Goal: Obtain resource: Obtain resource

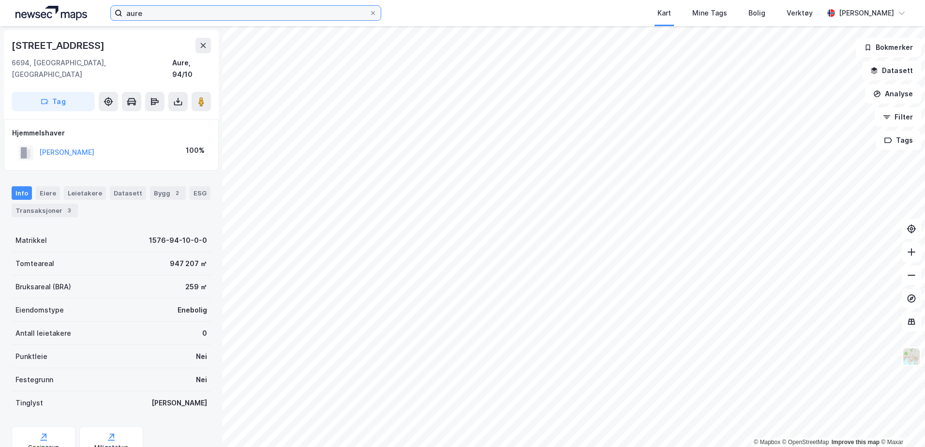
drag, startPoint x: 165, startPoint y: 19, endPoint x: 171, endPoint y: 17, distance: 6.1
click at [165, 19] on input "aure" at bounding box center [245, 13] width 247 height 15
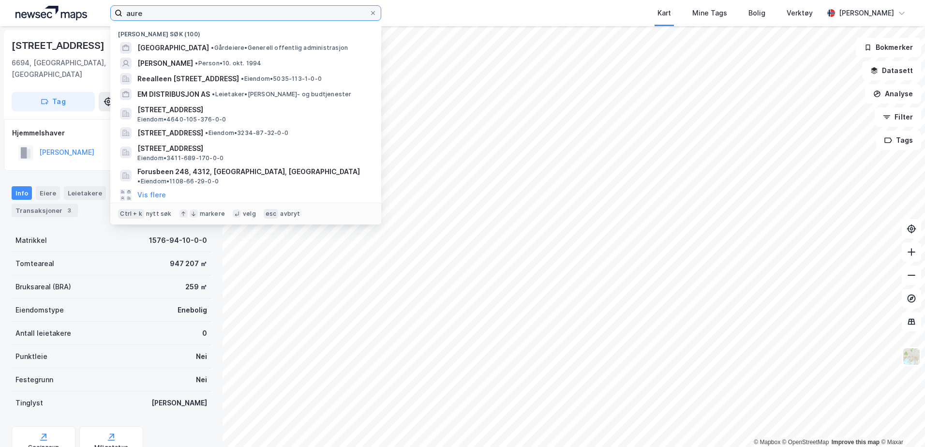
drag, startPoint x: 174, startPoint y: 14, endPoint x: 64, endPoint y: 0, distance: 110.7
click at [73, 1] on div "aure Nylige søk (100) [GEOGRAPHIC_DATA] • Gårdeiere • Generell offentlig admini…" at bounding box center [462, 13] width 925 height 26
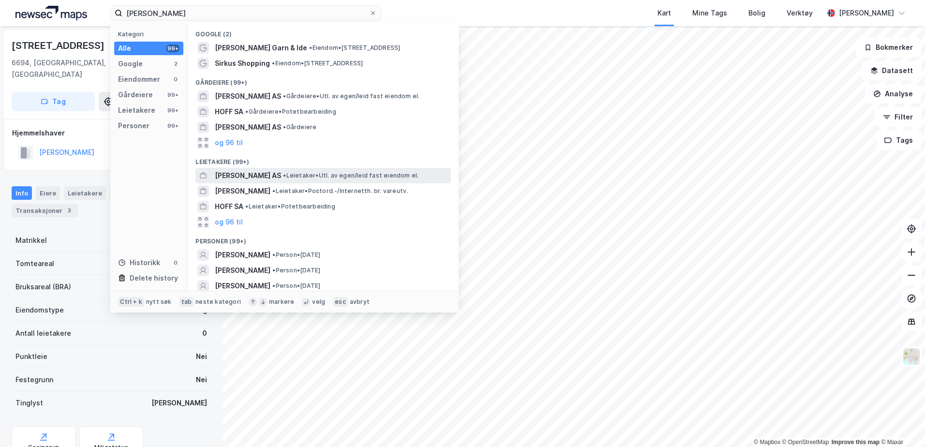
click at [283, 173] on span "•" at bounding box center [284, 175] width 3 height 7
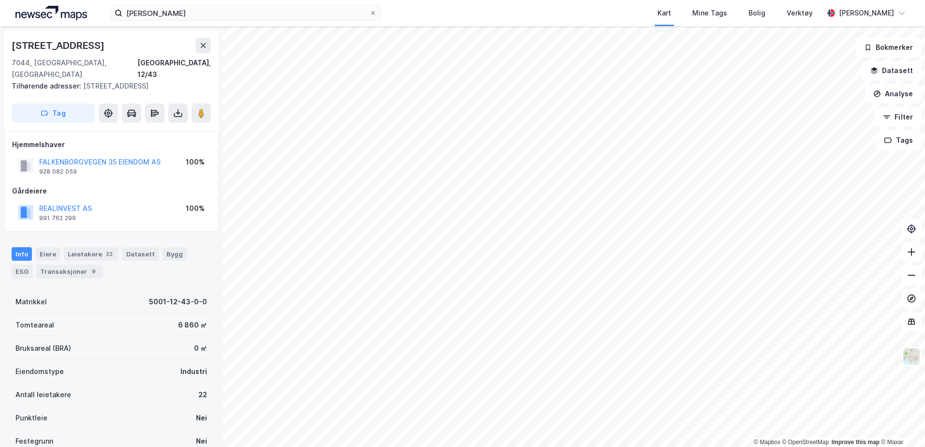
drag, startPoint x: 117, startPoint y: 54, endPoint x: 0, endPoint y: 47, distance: 117.3
click at [0, 47] on html "hoff handel Kart Mine Tags Bolig Verktøy [PERSON_NAME] © Mapbox © OpenStreetMap…" at bounding box center [462, 223] width 925 height 447
copy div "© Mapbox © OpenStreetMap Improve this map © [PERSON_NAME][STREET_ADDRESS]"
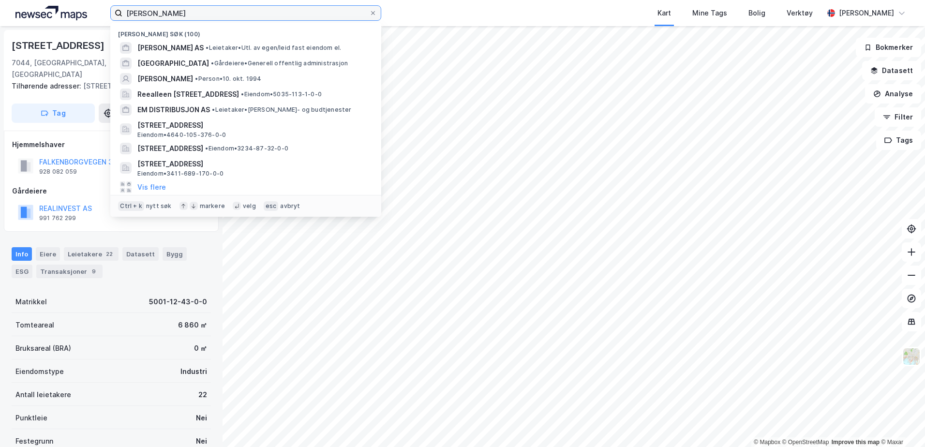
drag, startPoint x: 185, startPoint y: 9, endPoint x: 26, endPoint y: -9, distance: 159.7
click at [26, 0] on html "hoff handel Nylige søk (100) [PERSON_NAME] AS • Leietaker • Utl. av egen/leid f…" at bounding box center [462, 223] width 925 height 447
paste input "© Mapbox © OpenStreetMap Improve this map © [PERSON_NAME][STREET_ADDRESS]"
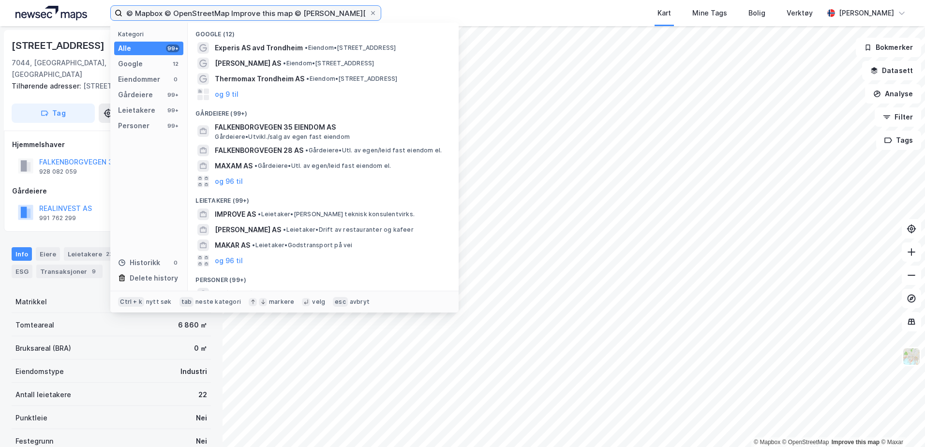
drag, startPoint x: 294, startPoint y: 13, endPoint x: -2, endPoint y: -3, distance: 296.6
click at [0, 0] on html "© Mapbox © OpenStreetMap Improve this map © Maxar [STREET_ADDRESS] Kategori All…" at bounding box center [462, 223] width 925 height 447
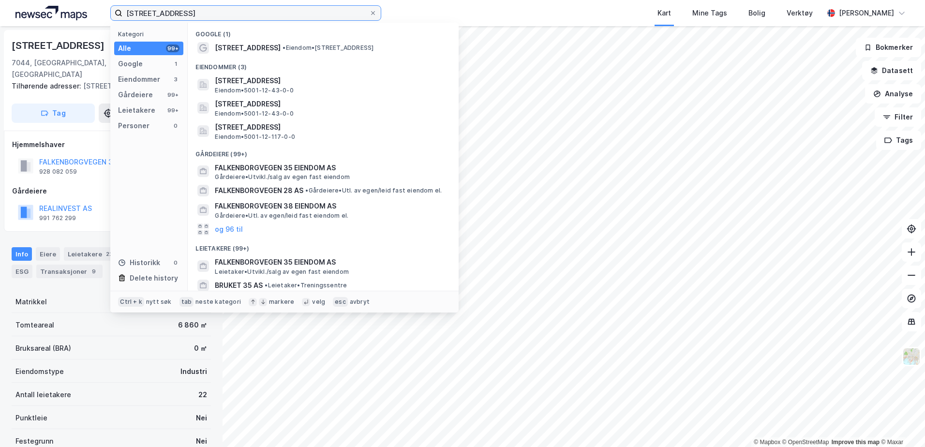
click at [246, 10] on input "[STREET_ADDRESS]" at bounding box center [245, 13] width 247 height 15
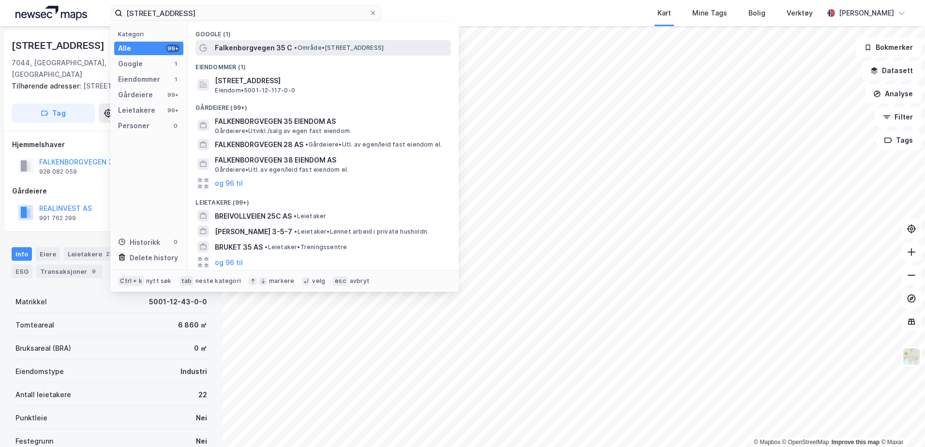
click at [285, 49] on span "Falkenborgvegen 35 C" at bounding box center [253, 48] width 77 height 12
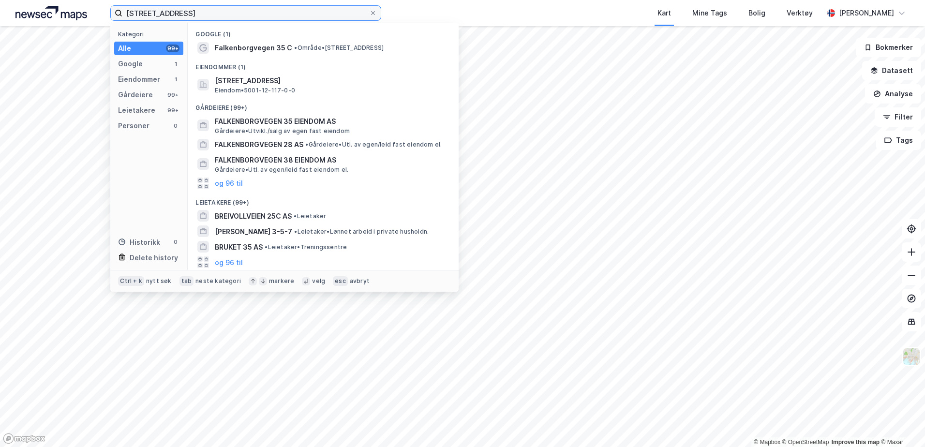
drag, startPoint x: 225, startPoint y: 13, endPoint x: -2, endPoint y: -9, distance: 228.0
click at [0, 0] on html "Falkenborgvegen 35c Kategori Alle 99+ Google 1 Eiendommer 1 Gårdeiere 99+ Leiet…" at bounding box center [462, 223] width 925 height 447
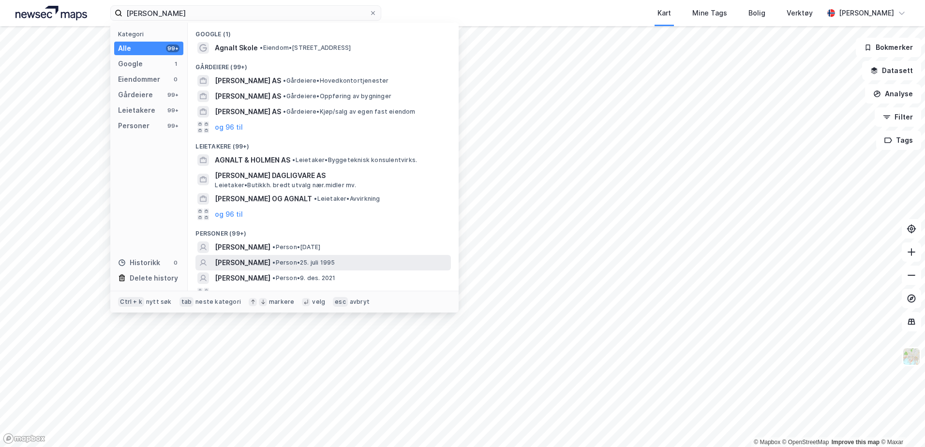
click at [259, 257] on span "[PERSON_NAME]" at bounding box center [243, 263] width 56 height 12
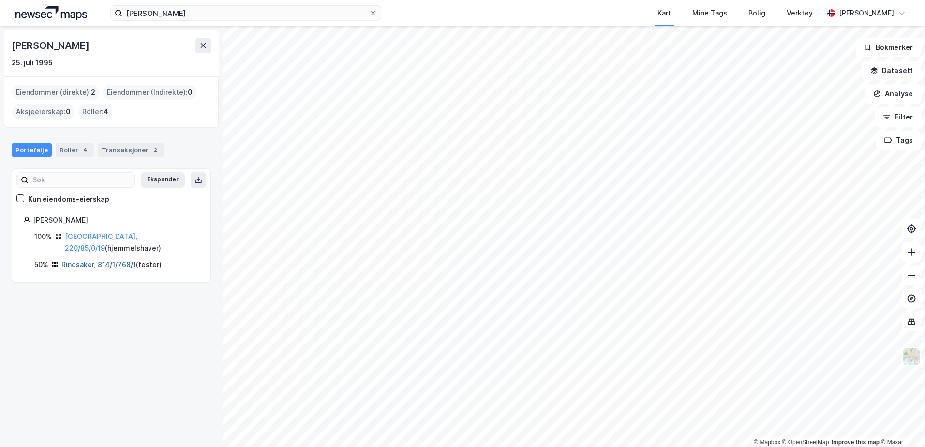
click at [102, 260] on link "Ringsaker, 814/1/768/1" at bounding box center [98, 264] width 75 height 8
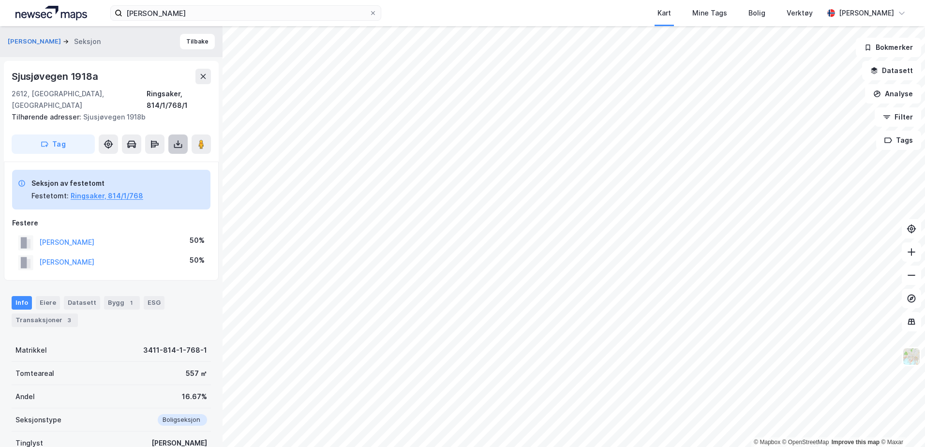
click at [173, 135] on button at bounding box center [177, 144] width 19 height 19
click at [158, 160] on div "Last ned grunnbok" at bounding box center [130, 164] width 56 height 8
click at [210, 24] on div "[PERSON_NAME] Kart Mine Tags Bolig Verktøy [PERSON_NAME]" at bounding box center [462, 13] width 925 height 26
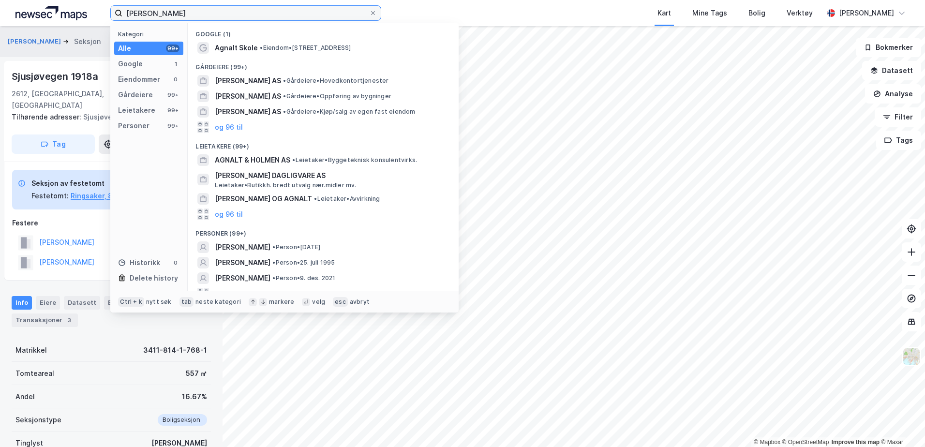
drag, startPoint x: 213, startPoint y: 15, endPoint x: -2, endPoint y: -32, distance: 220.0
click at [0, 0] on html "[PERSON_NAME] Kategori Alle 99+ Google 1 Eiendommer 0 Gårdeiere 99+ Leietakere …" at bounding box center [462, 223] width 925 height 447
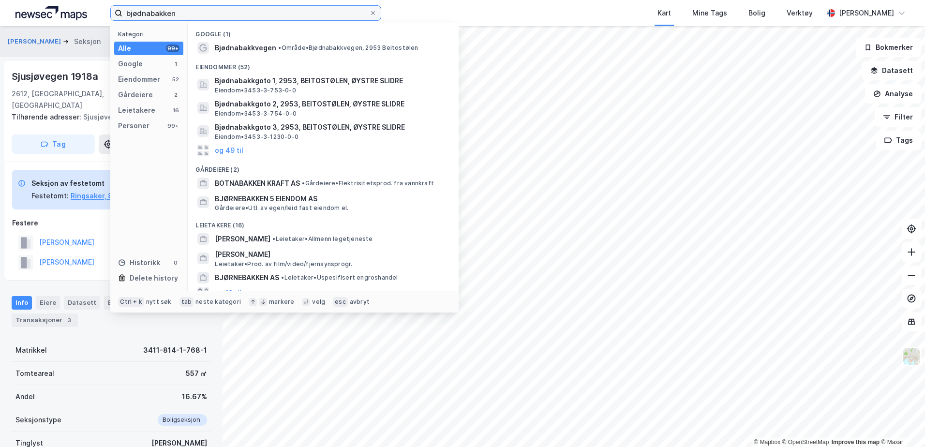
click at [219, 15] on input "bjødnabakken" at bounding box center [245, 13] width 247 height 15
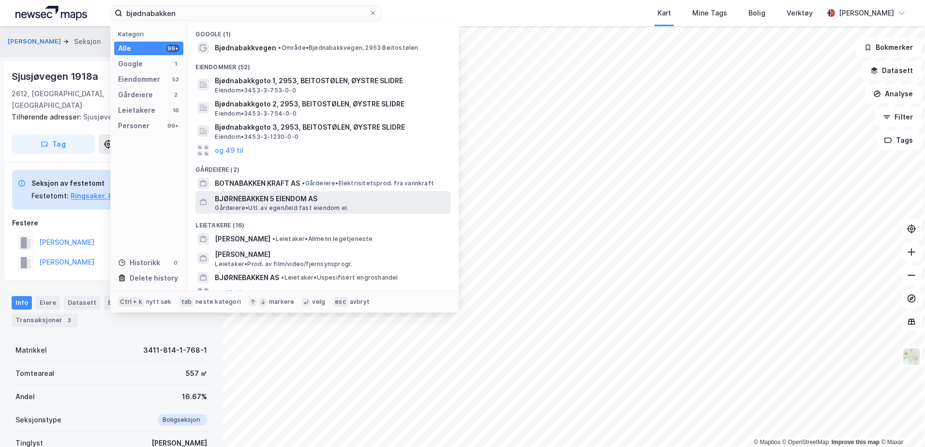
click at [233, 208] on span "Gårdeiere • Utl. av egen/leid fast eiendom el." at bounding box center [282, 208] width 134 height 8
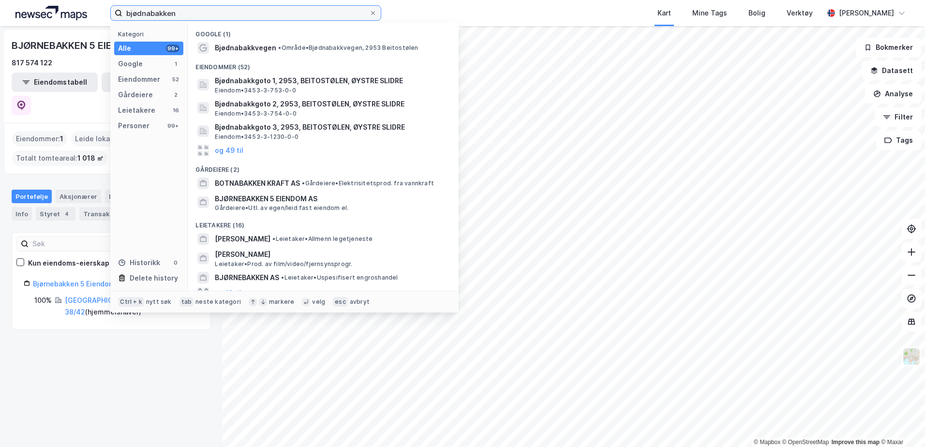
click at [199, 12] on input "bjødnabakken" at bounding box center [245, 13] width 247 height 15
click at [215, 10] on input "bjødnabakken" at bounding box center [245, 13] width 247 height 15
drag, startPoint x: 215, startPoint y: 10, endPoint x: 19, endPoint y: -14, distance: 197.9
click at [19, 0] on html "bjødnabakken Kategori Alle 99+ Google 1 Eiendommer 52 Gårdeiere 2 Leietakere 16…" at bounding box center [462, 223] width 925 height 447
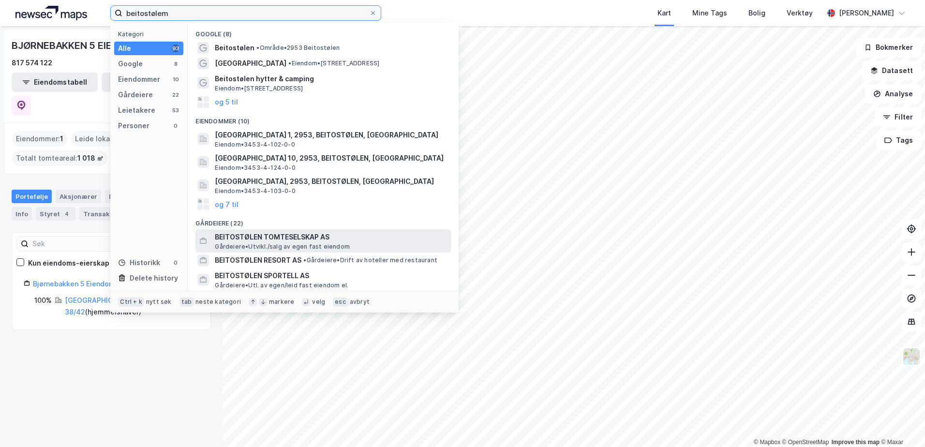
type input "beitostølem"
click at [294, 240] on span "BEITOSTØLEN TOMTESELSKAP AS" at bounding box center [331, 237] width 232 height 12
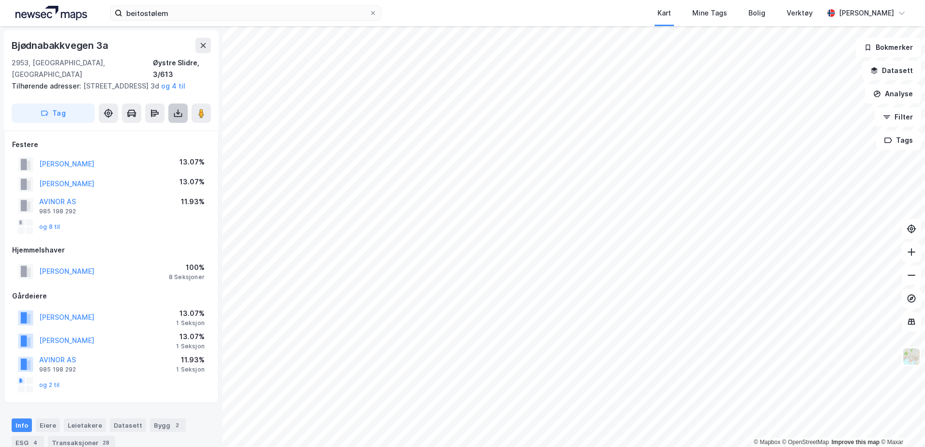
click at [180, 112] on icon at bounding box center [178, 113] width 10 height 10
click at [132, 132] on div "Last ned grunnbok" at bounding box center [130, 133] width 56 height 8
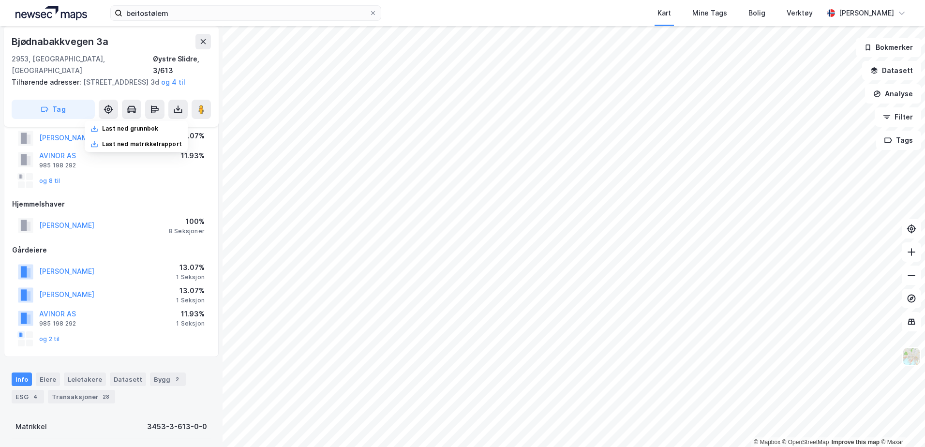
scroll to position [97, 0]
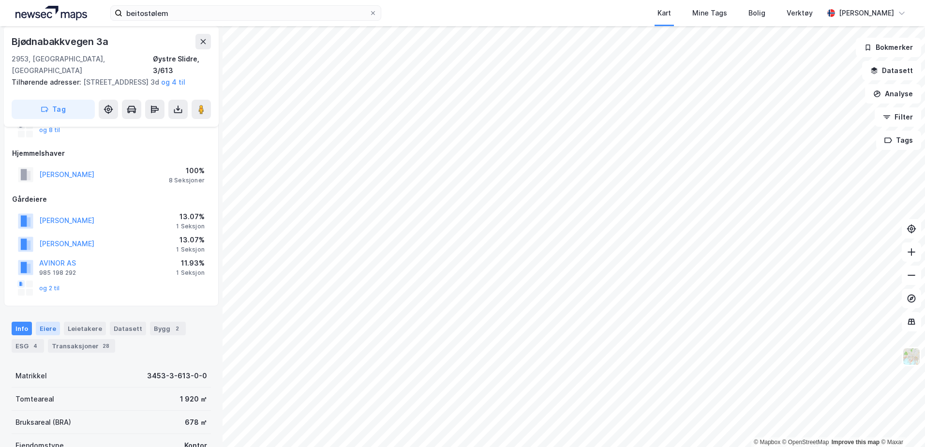
click at [56, 328] on div "Eiere" at bounding box center [48, 329] width 24 height 14
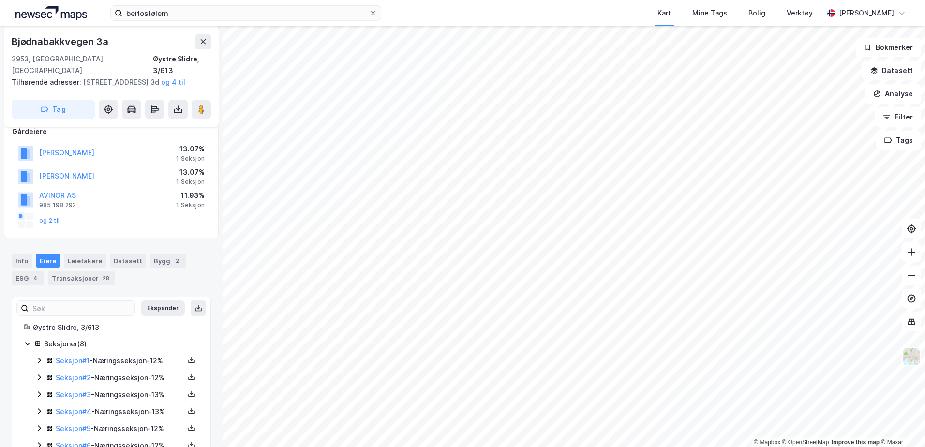
scroll to position [226, 0]
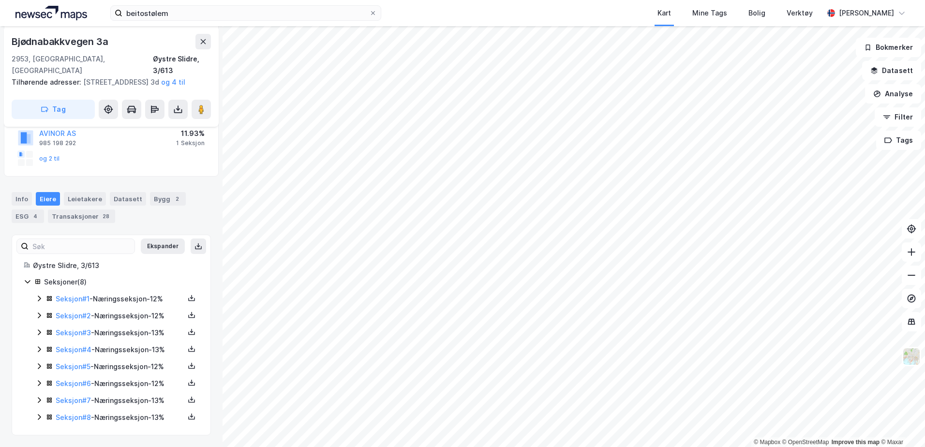
click at [45, 300] on div "Seksjon # 1 - Næringsseksjon - 12%" at bounding box center [117, 299] width 164 height 12
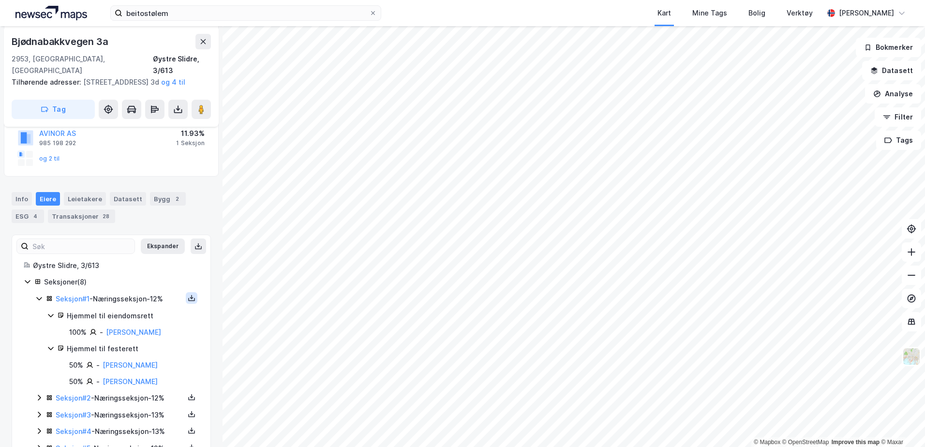
click at [188, 296] on icon at bounding box center [192, 298] width 8 height 8
click at [117, 275] on div "Grunnbok" at bounding box center [133, 269] width 32 height 12
click at [39, 396] on icon at bounding box center [39, 398] width 3 height 6
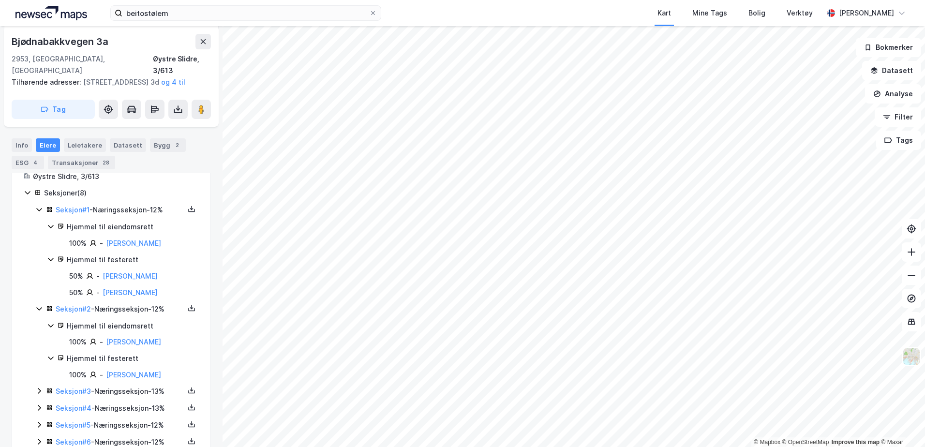
scroll to position [323, 0]
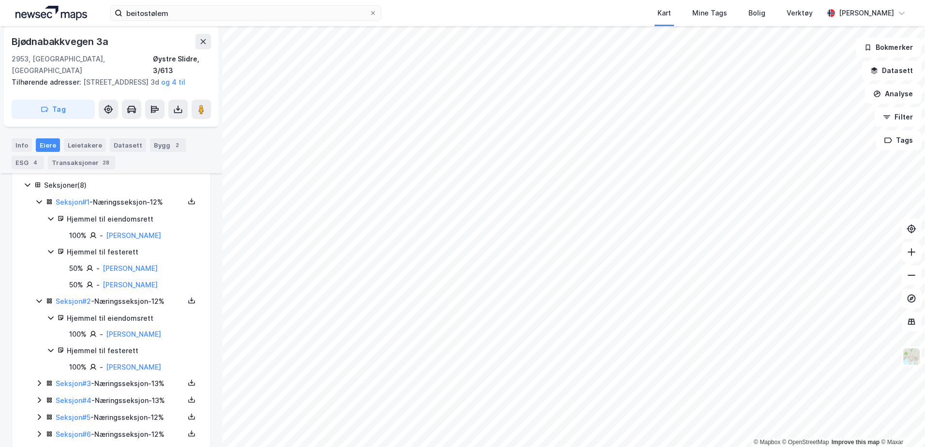
click at [36, 382] on icon at bounding box center [39, 383] width 8 height 8
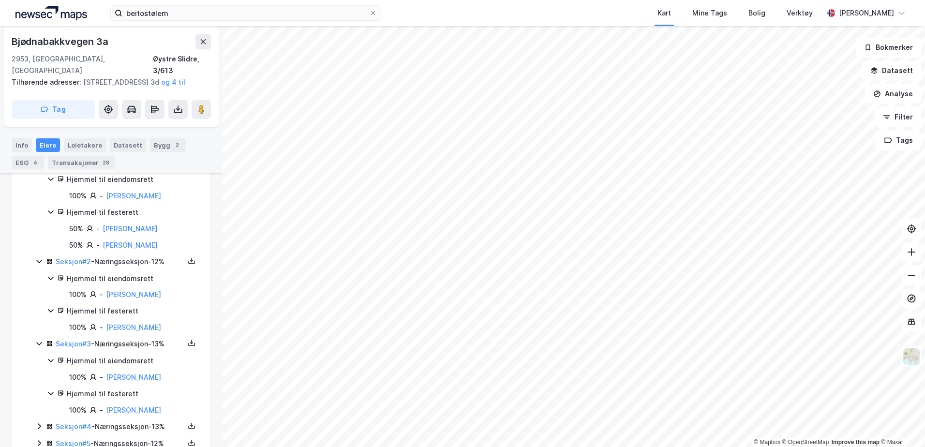
scroll to position [420, 0]
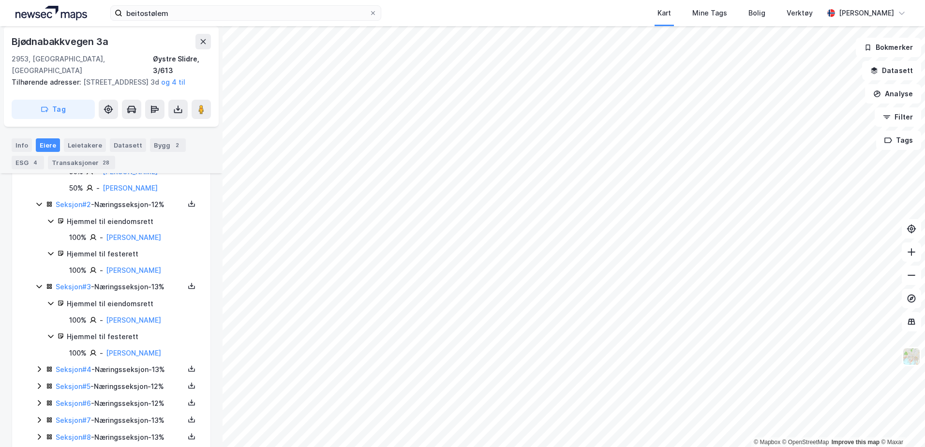
click at [41, 368] on icon at bounding box center [39, 369] width 8 height 8
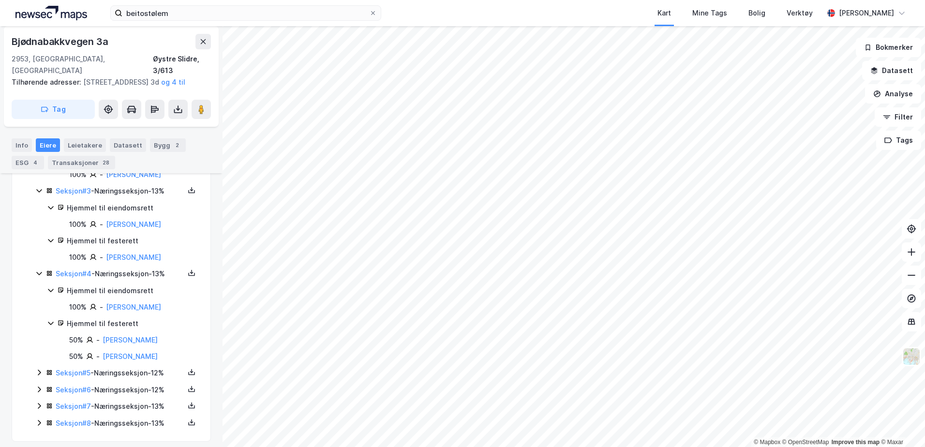
scroll to position [517, 0]
click at [41, 368] on icon at bounding box center [39, 372] width 8 height 8
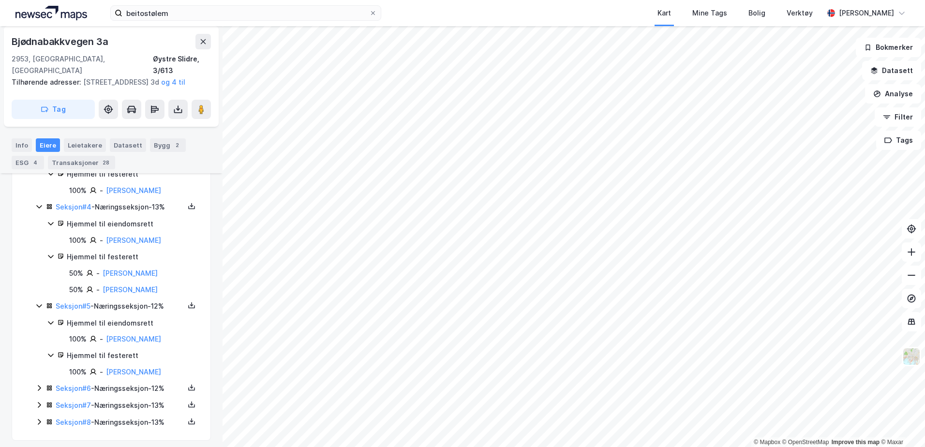
scroll to position [588, 0]
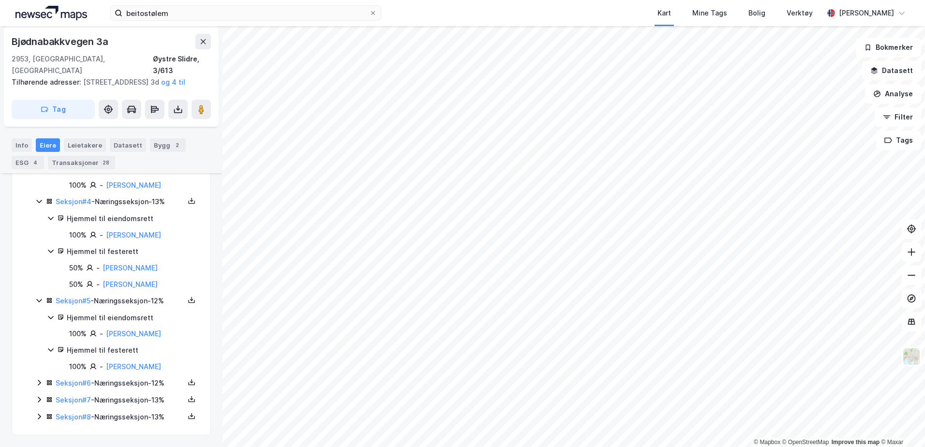
click at [38, 376] on div "Seksjon # 1 - Næringsseksjon - 12% Hjemmel til eiendomsrett 100% - [PERSON_NAME…" at bounding box center [117, 178] width 164 height 492
click at [38, 382] on icon at bounding box center [39, 383] width 8 height 8
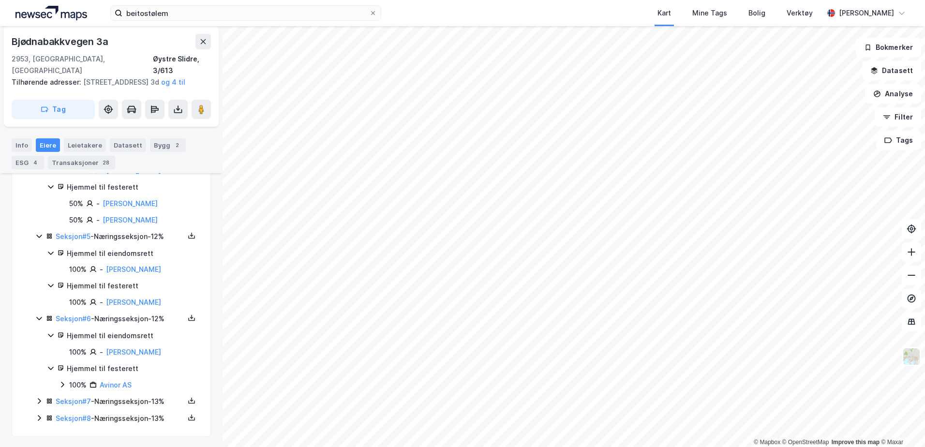
scroll to position [654, 0]
click at [37, 397] on icon at bounding box center [39, 400] width 8 height 8
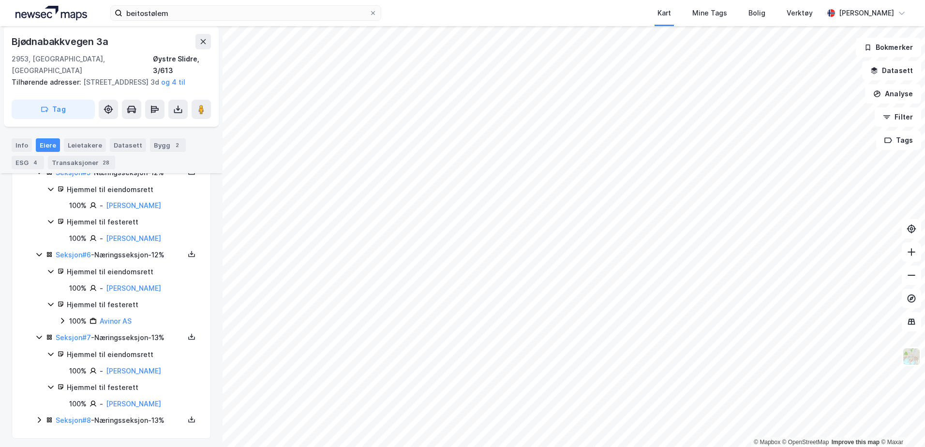
scroll to position [720, 0]
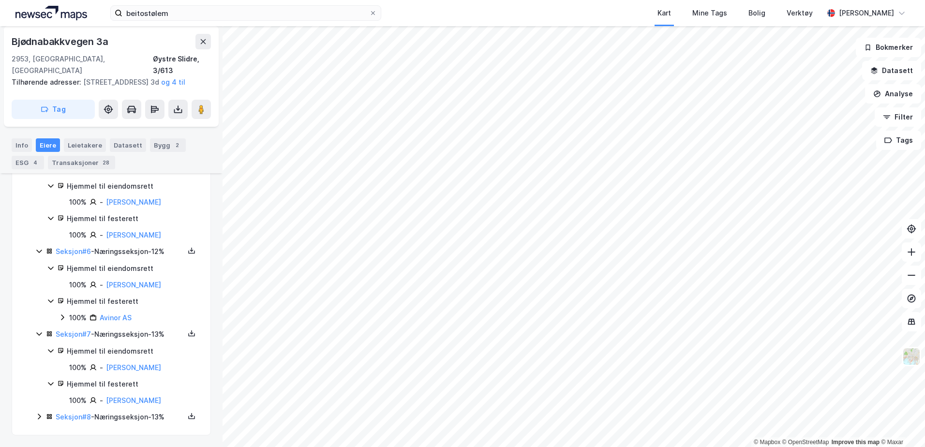
click at [36, 413] on icon at bounding box center [39, 417] width 8 height 8
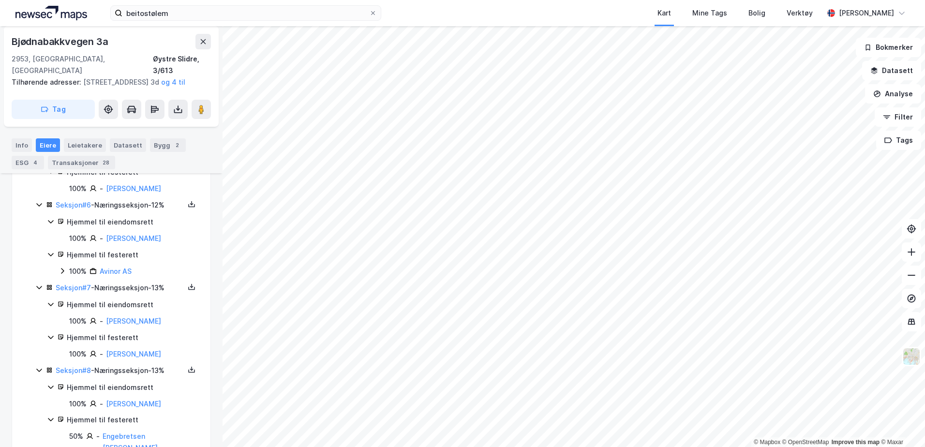
scroll to position [813, 0]
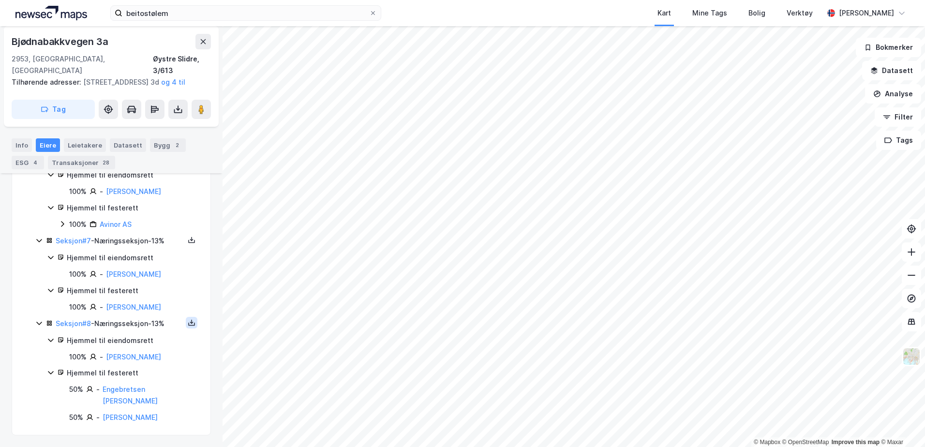
click at [188, 325] on icon at bounding box center [192, 323] width 8 height 8
click at [129, 294] on div "Grunnbok" at bounding box center [133, 294] width 32 height 12
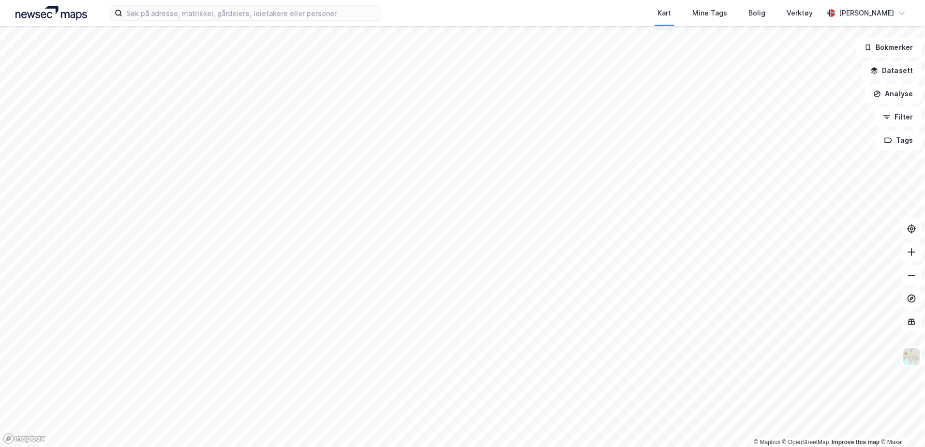
click at [231, 21] on div "Kart Mine Tags Bolig Verktøy Haakon Agnalt" at bounding box center [462, 13] width 925 height 26
click at [237, 12] on input at bounding box center [251, 13] width 258 height 15
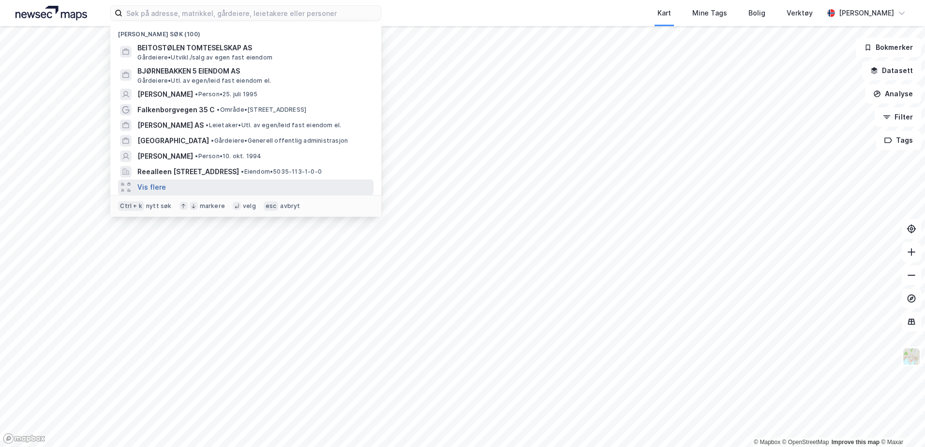
click at [149, 185] on button "Vis flere" at bounding box center [151, 187] width 29 height 12
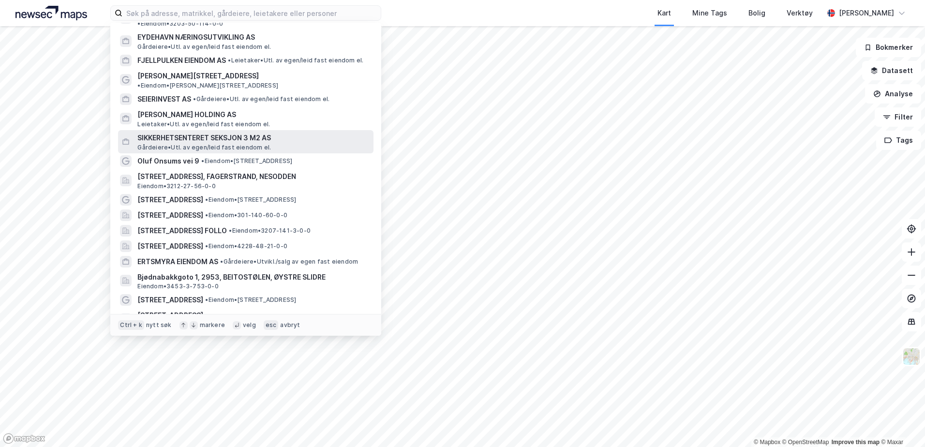
scroll to position [387, 0]
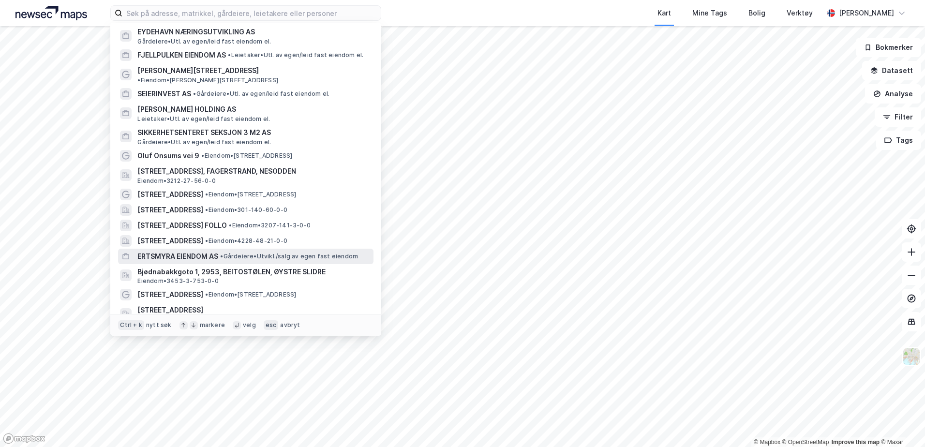
click at [199, 251] on span "ERTSMYRA EIENDOM AS" at bounding box center [177, 257] width 81 height 12
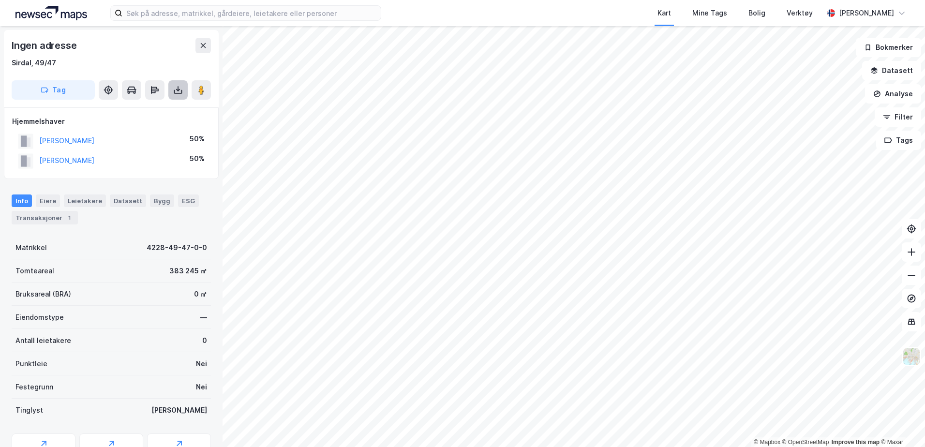
click at [183, 88] on button at bounding box center [177, 89] width 19 height 19
click at [176, 110] on div "Last ned grunnbok" at bounding box center [136, 109] width 103 height 15
